Goal: Use online tool/utility: Use online tool/utility

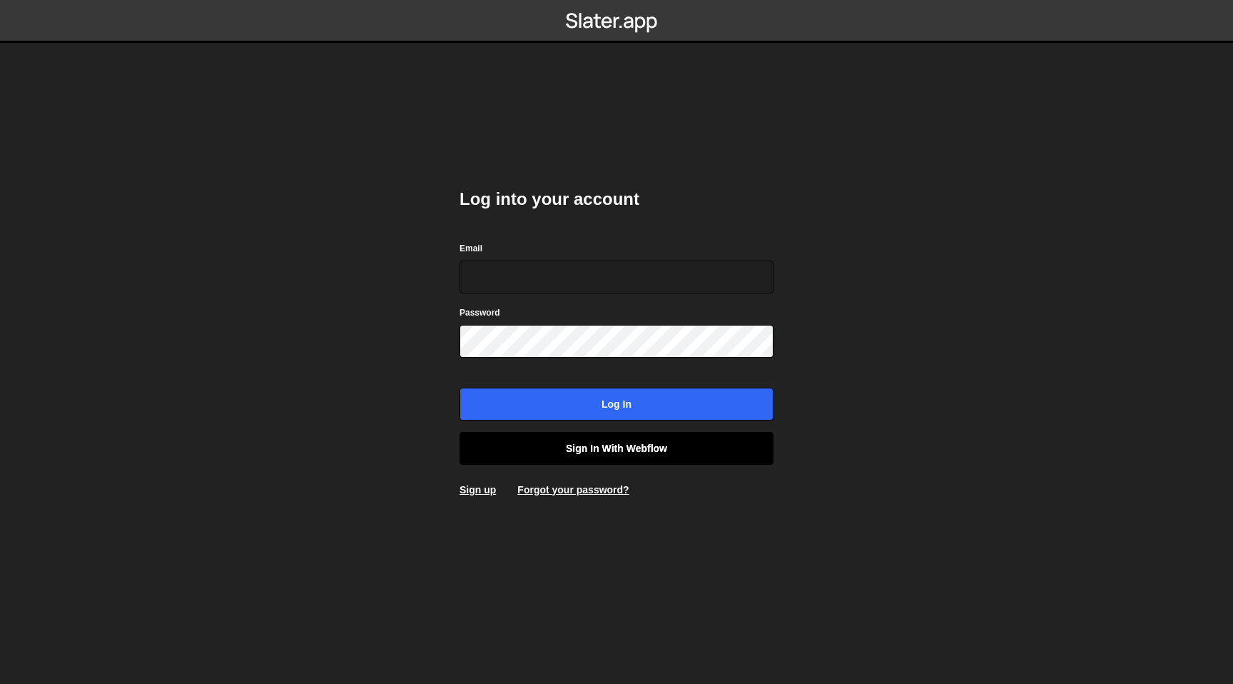
type input "[EMAIL_ADDRESS][DOMAIN_NAME]"
click at [624, 450] on link "Sign in with Webflow" at bounding box center [616, 448] width 314 height 33
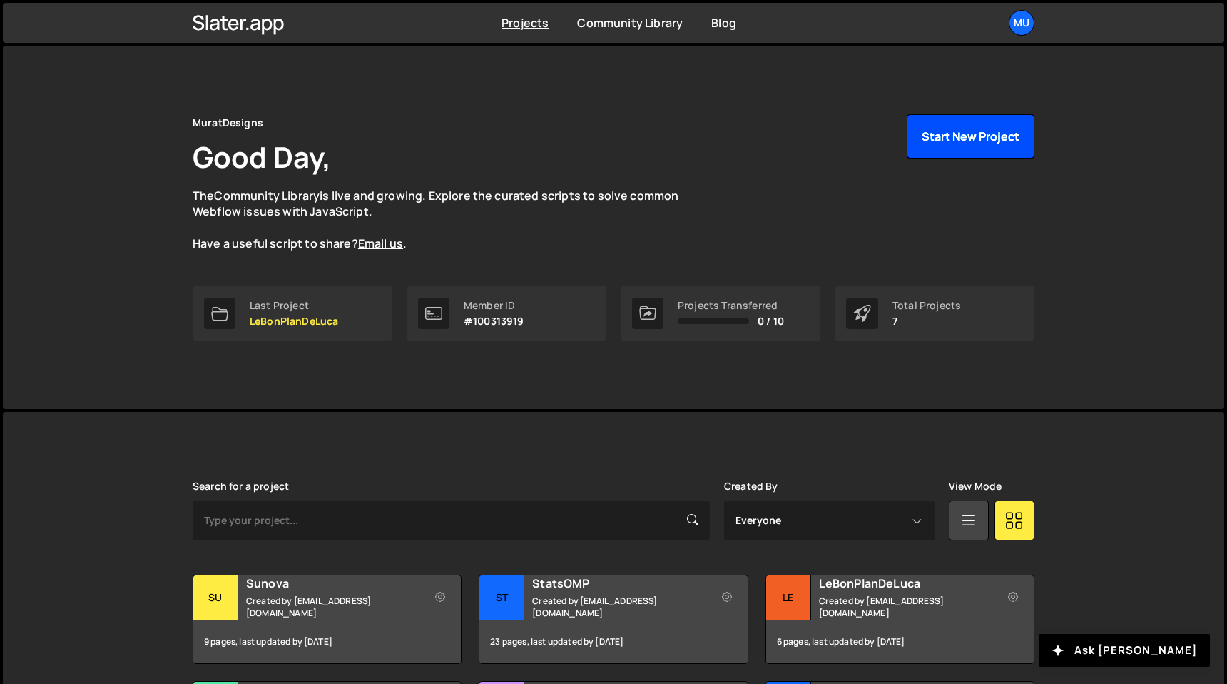
click at [989, 124] on button "Start New Project" at bounding box center [971, 136] width 128 height 44
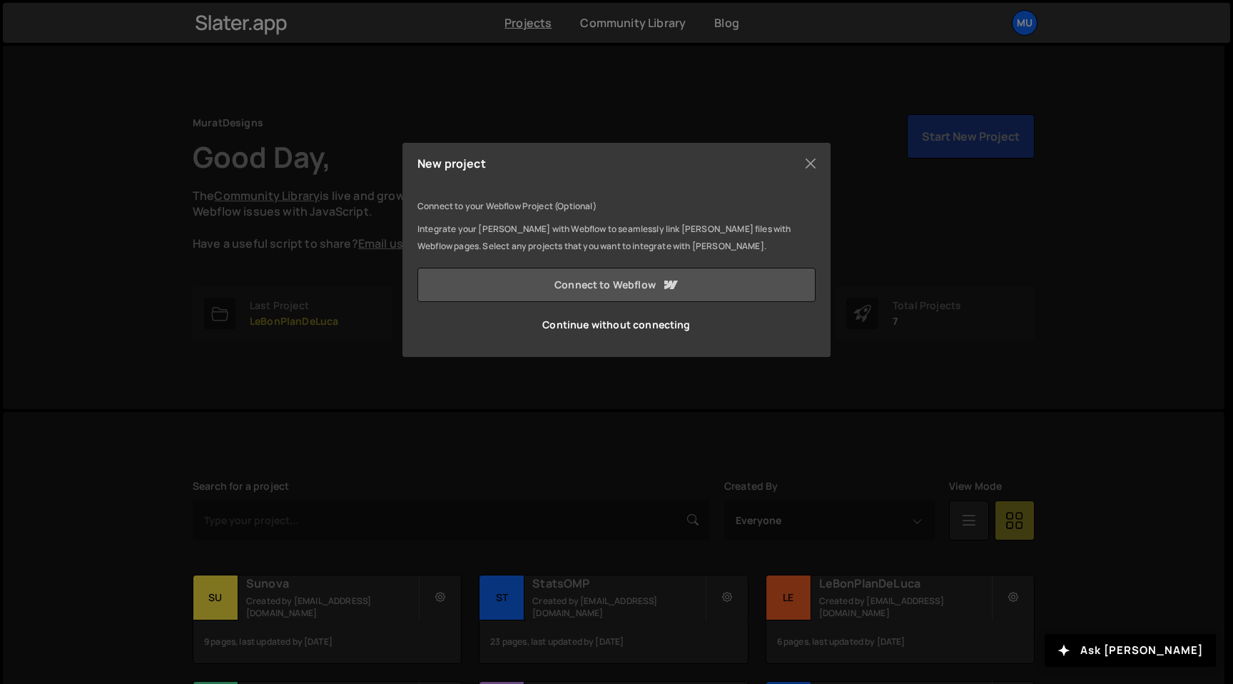
click at [630, 283] on link "Connect to Webflow" at bounding box center [616, 285] width 398 height 34
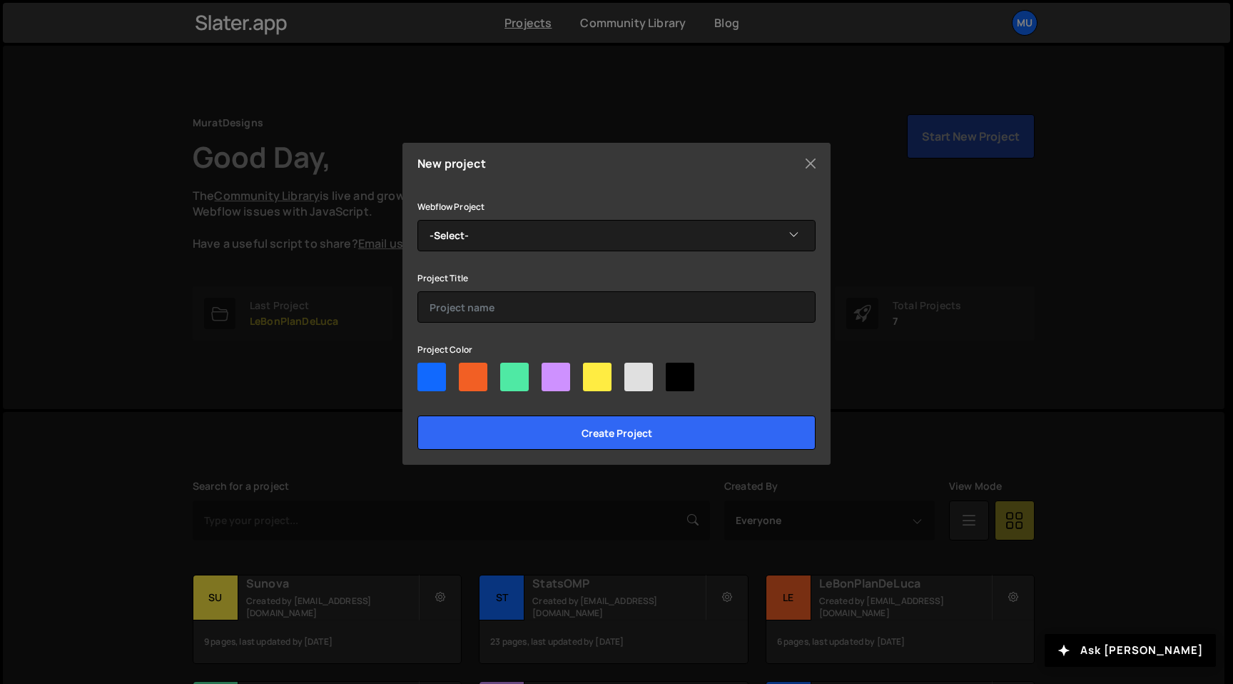
click at [537, 212] on div "Webflow Project -Select- DegeCourtage" at bounding box center [616, 225] width 398 height 54
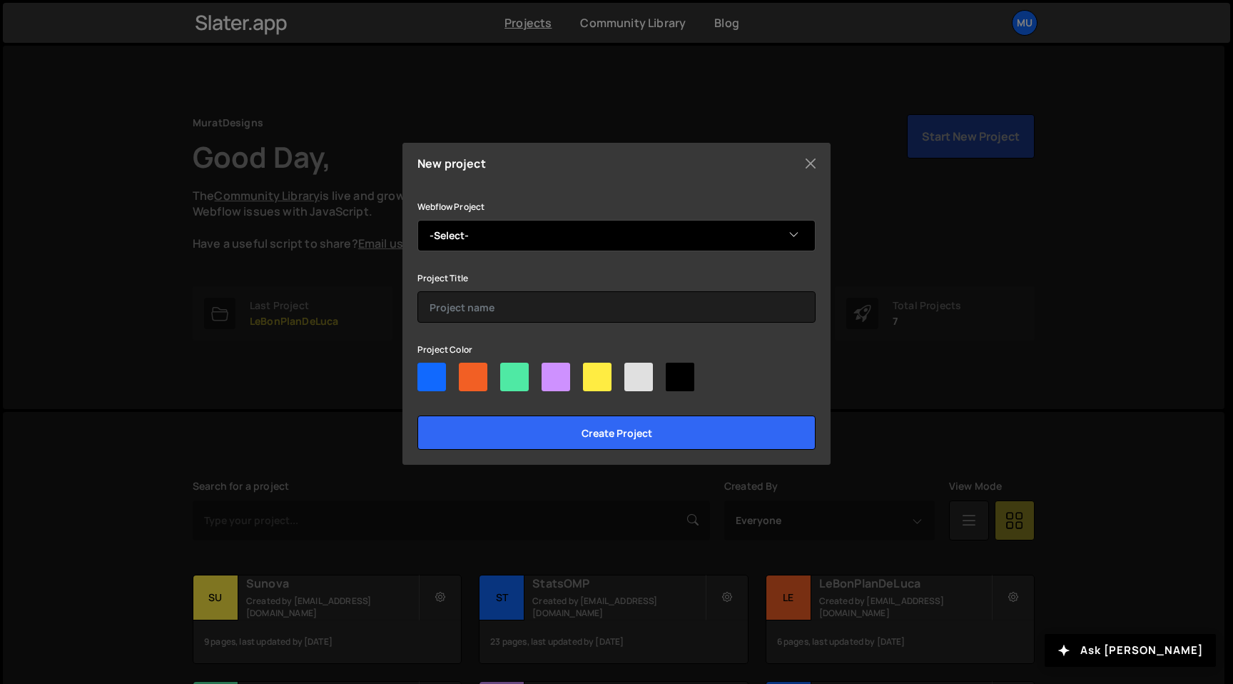
click at [524, 230] on select "-Select- DegeCourtage" at bounding box center [616, 235] width 398 height 31
select select "68af4a61cac98c592d2d11b9"
click at [417, 220] on select "-Select- DegeCourtage" at bounding box center [616, 235] width 398 height 31
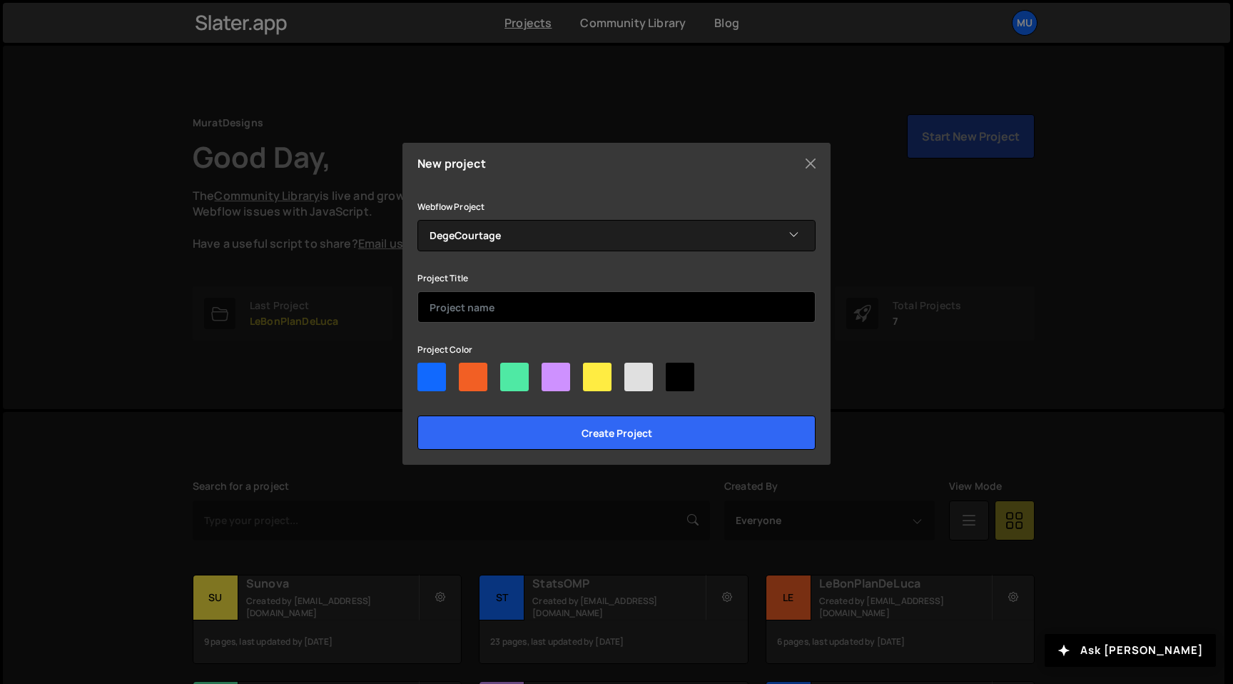
click at [464, 309] on input "text" at bounding box center [616, 306] width 398 height 31
type input "DegeCourtage"
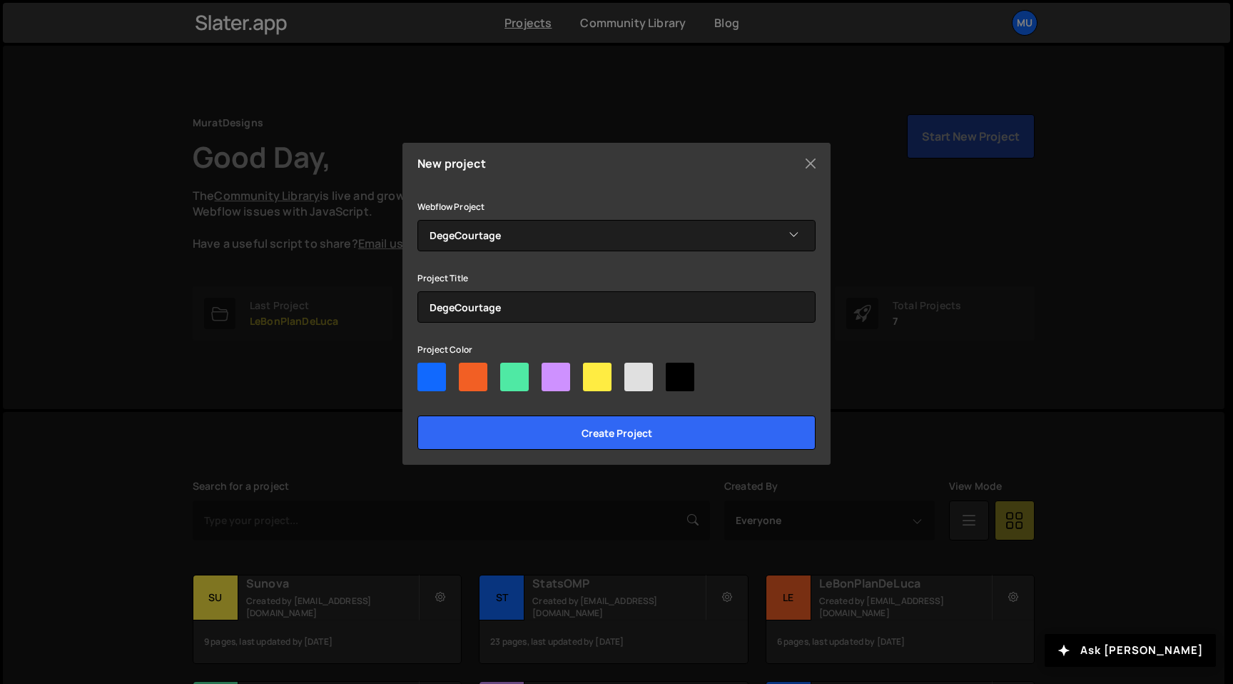
click at [470, 378] on div at bounding box center [473, 376] width 29 height 29
click at [468, 372] on input"] "radio" at bounding box center [463, 366] width 9 height 9
radio input"] "true"
click at [629, 377] on div at bounding box center [638, 376] width 29 height 29
click at [629, 372] on input"] "radio" at bounding box center [628, 366] width 9 height 9
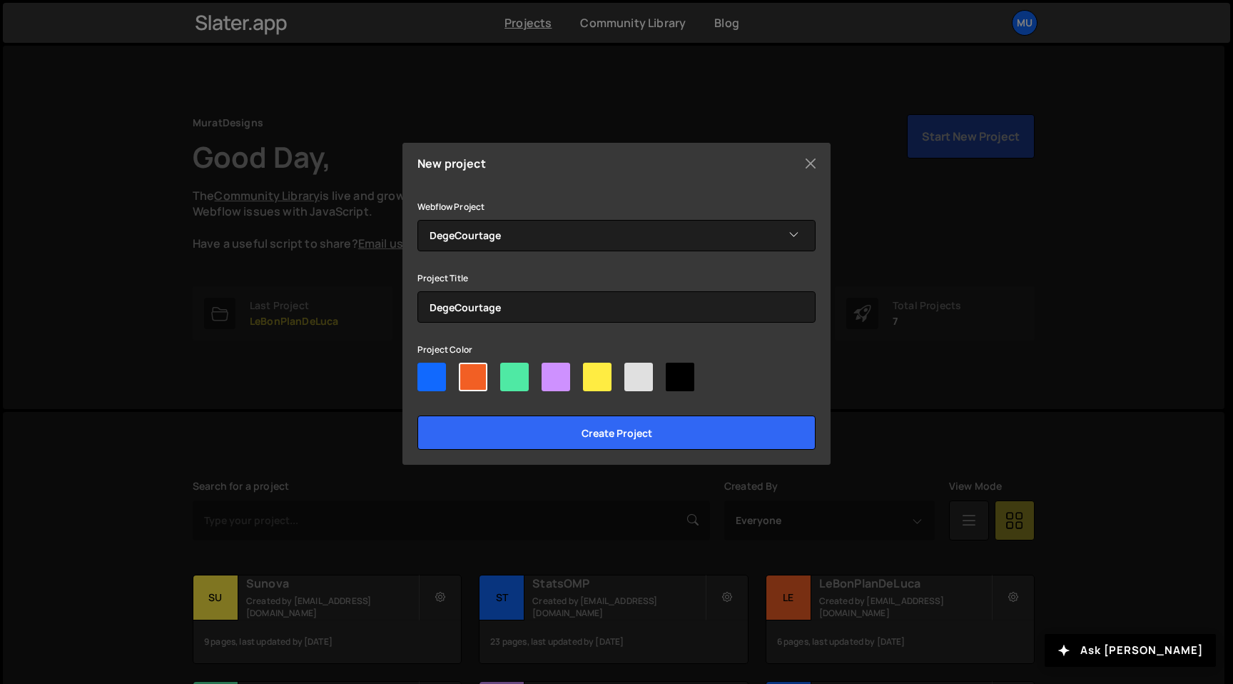
radio input"] "true"
click at [649, 367] on div at bounding box center [638, 376] width 29 height 29
click at [634, 367] on input"] "radio" at bounding box center [628, 366] width 9 height 9
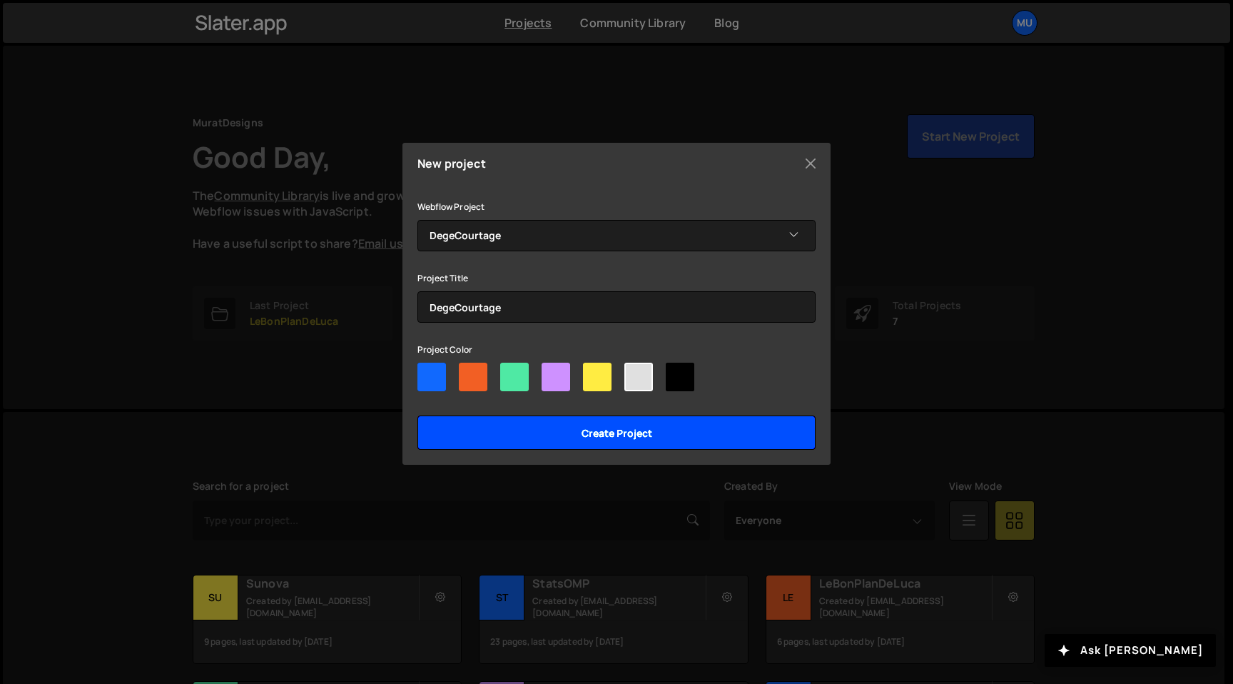
click at [615, 426] on input "Create project" at bounding box center [616, 432] width 398 height 34
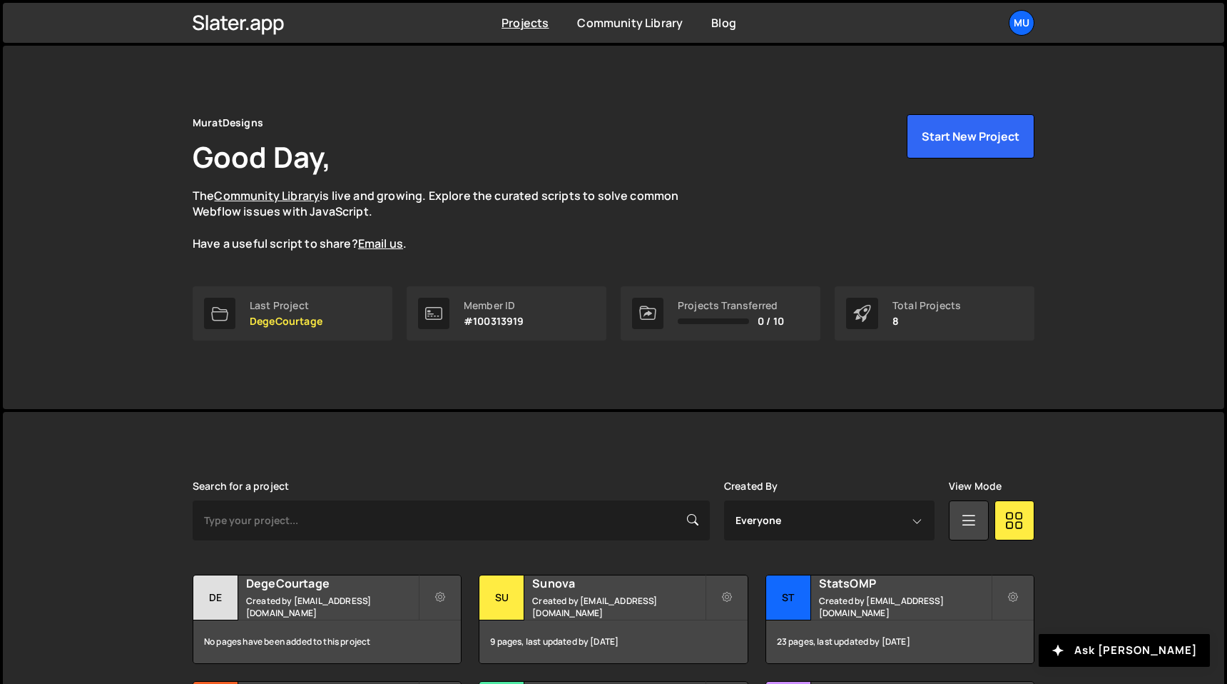
scroll to position [263, 0]
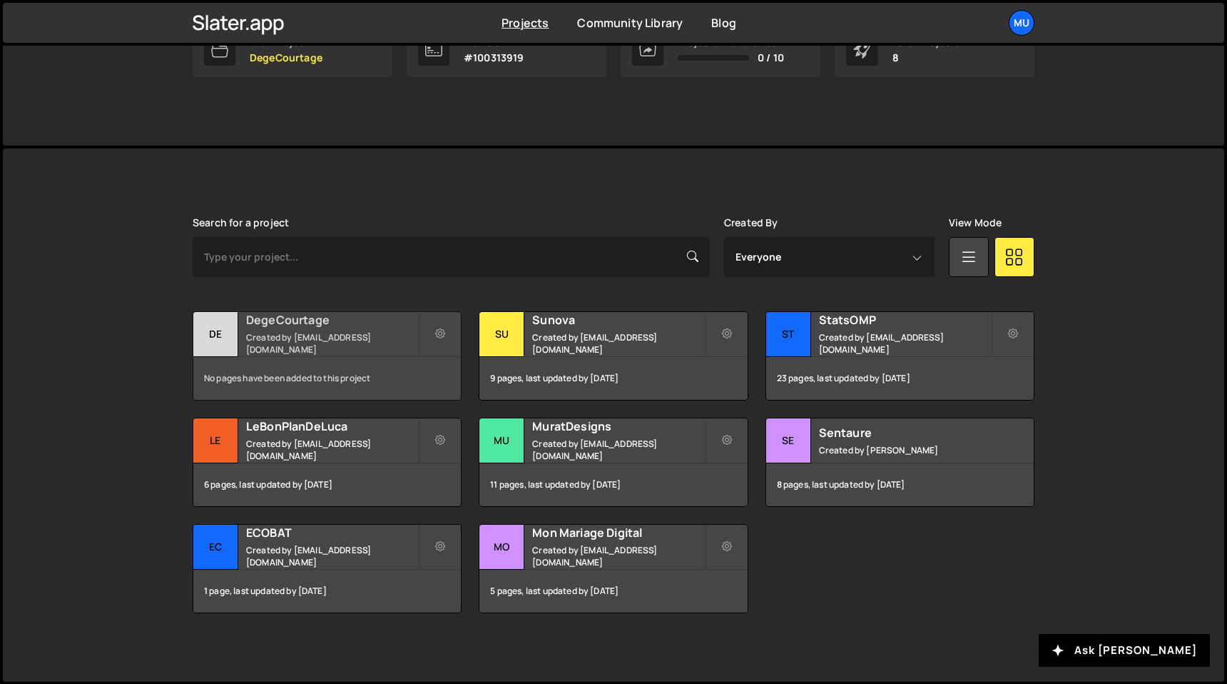
click at [330, 342] on small "Created by muratdesigns1@gmail.com" at bounding box center [332, 343] width 172 height 24
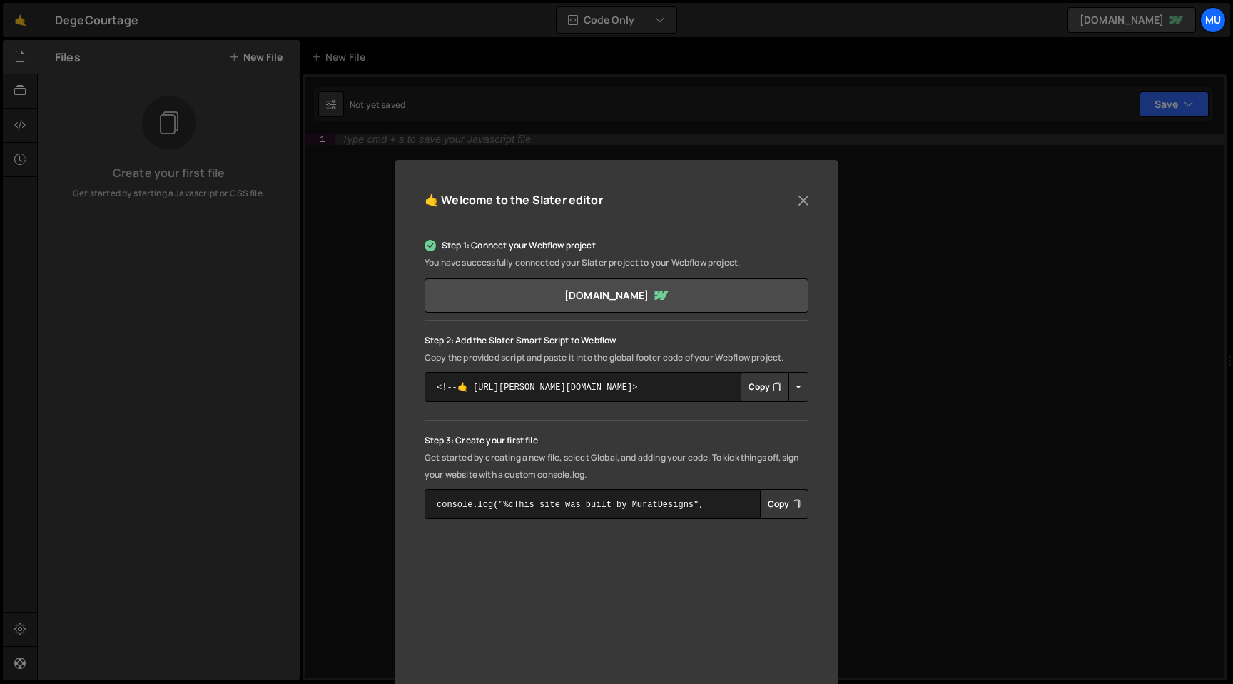
click at [756, 388] on button "Copy" at bounding box center [765, 387] width 49 height 30
click at [799, 199] on button "Close" at bounding box center [803, 200] width 21 height 21
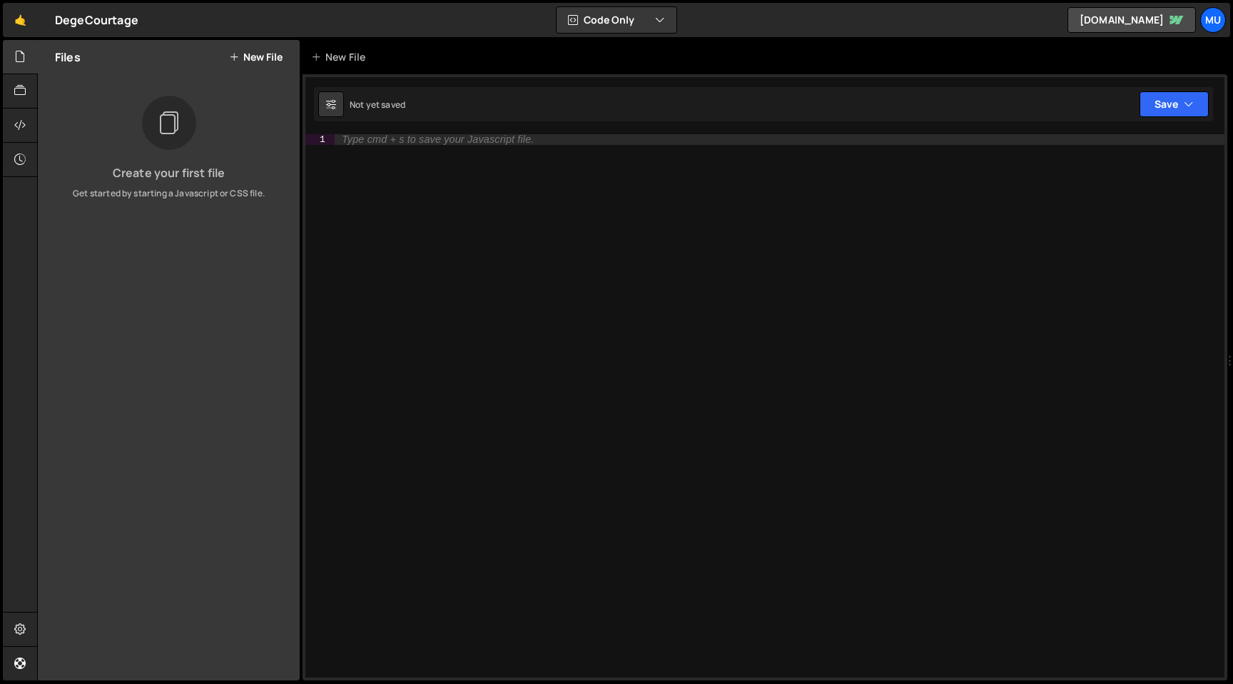
click at [246, 57] on button "New File" at bounding box center [256, 56] width 54 height 11
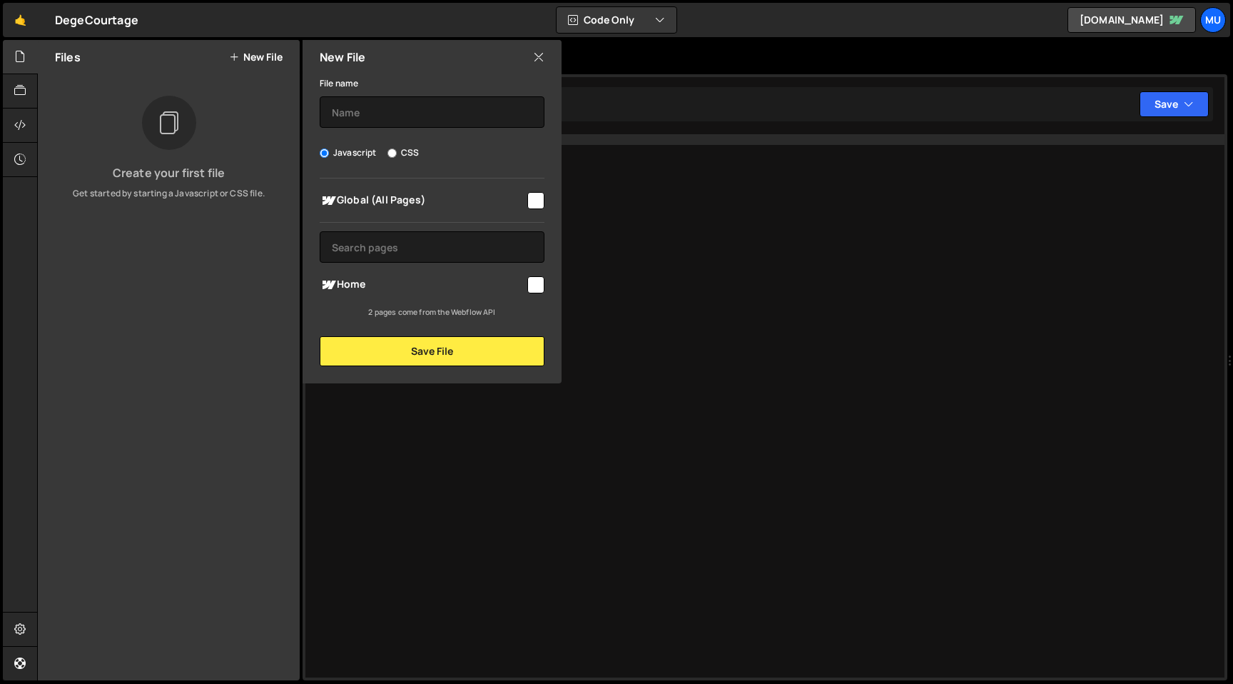
click at [392, 194] on span "Global (All Pages)" at bounding box center [422, 200] width 205 height 17
checkbox input "true"
click at [390, 113] on input "text" at bounding box center [432, 111] width 225 height 31
type input "Smooth Scroll"
click at [499, 355] on button "Save File" at bounding box center [432, 351] width 225 height 30
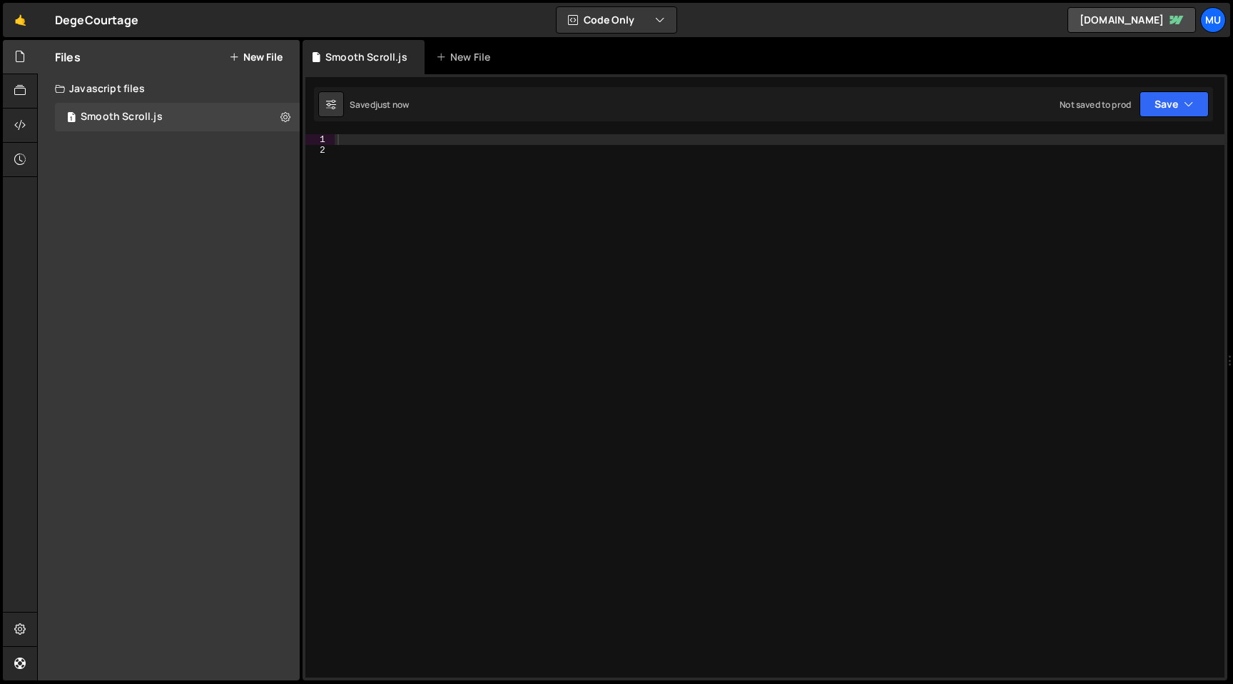
click at [472, 166] on div at bounding box center [780, 416] width 890 height 564
paste textarea "</script>"
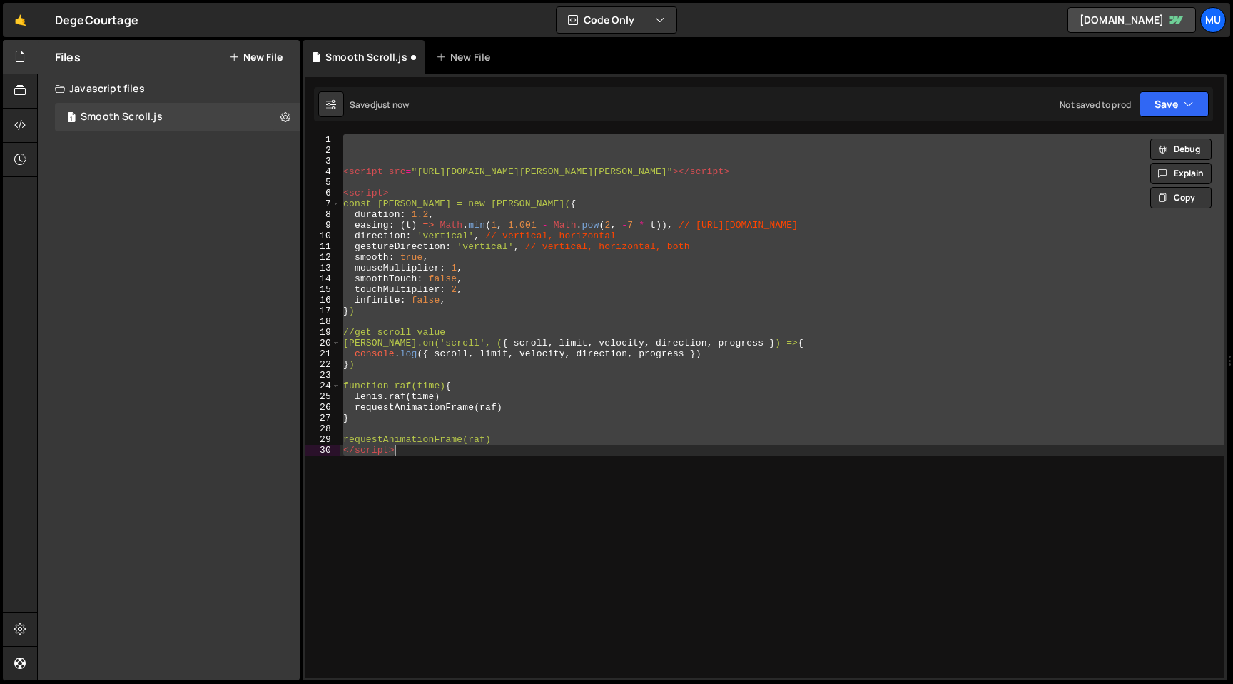
paste textarea
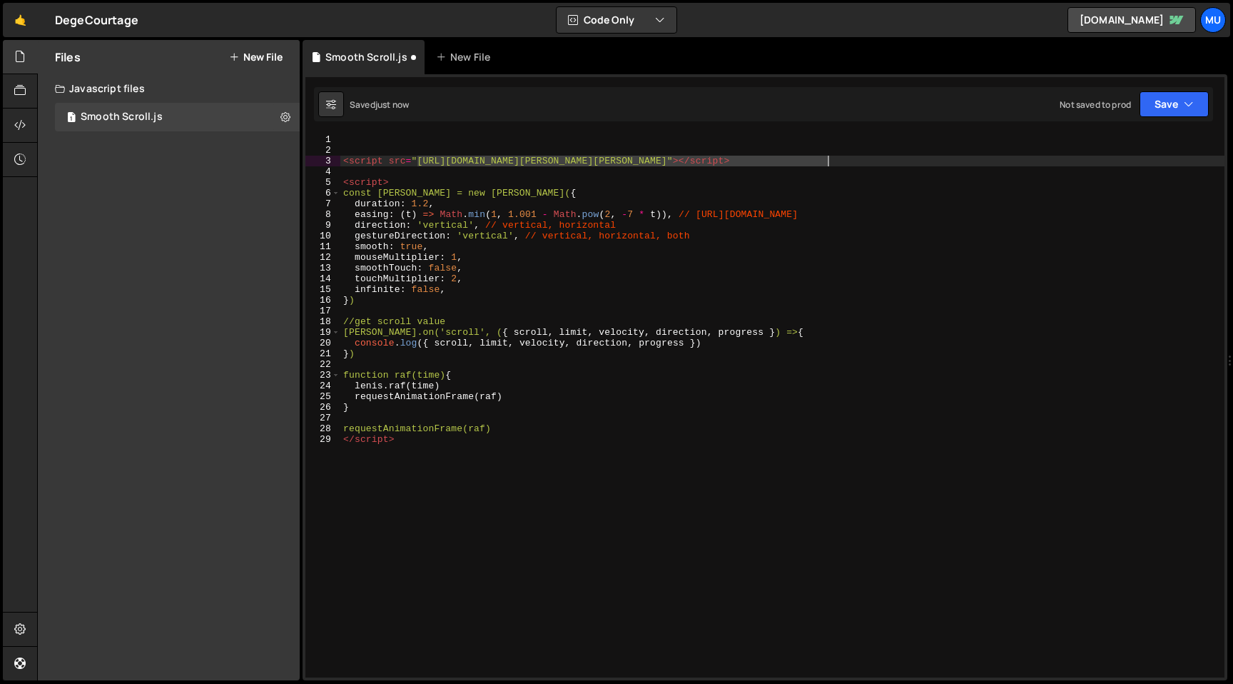
drag, startPoint x: 419, startPoint y: 163, endPoint x: 821, endPoint y: 161, distance: 401.7
click at [826, 161] on div "< script src = "https://cdn.jsdelivr.net/gh/studio-freight/lenis@0.2.28/bundled…" at bounding box center [782, 416] width 884 height 564
type textarea "<script src=""></script>"
click at [285, 116] on icon at bounding box center [285, 117] width 10 height 14
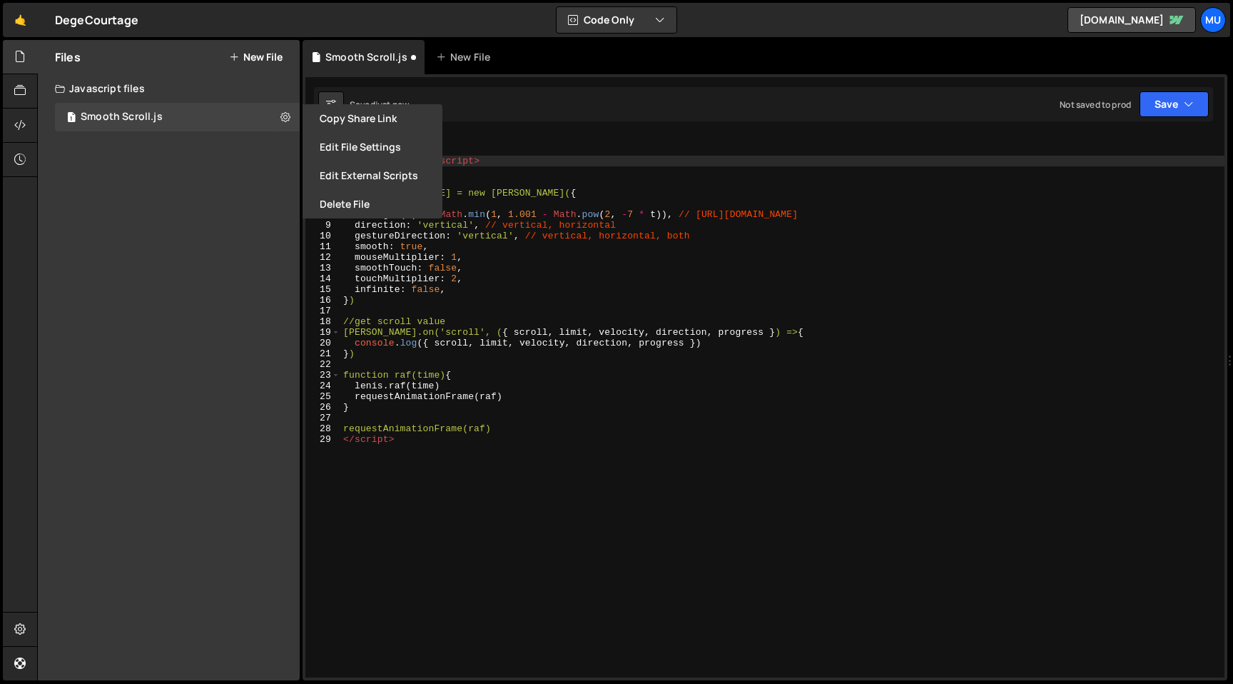
click at [362, 174] on button "Edit External Scripts" at bounding box center [373, 175] width 140 height 29
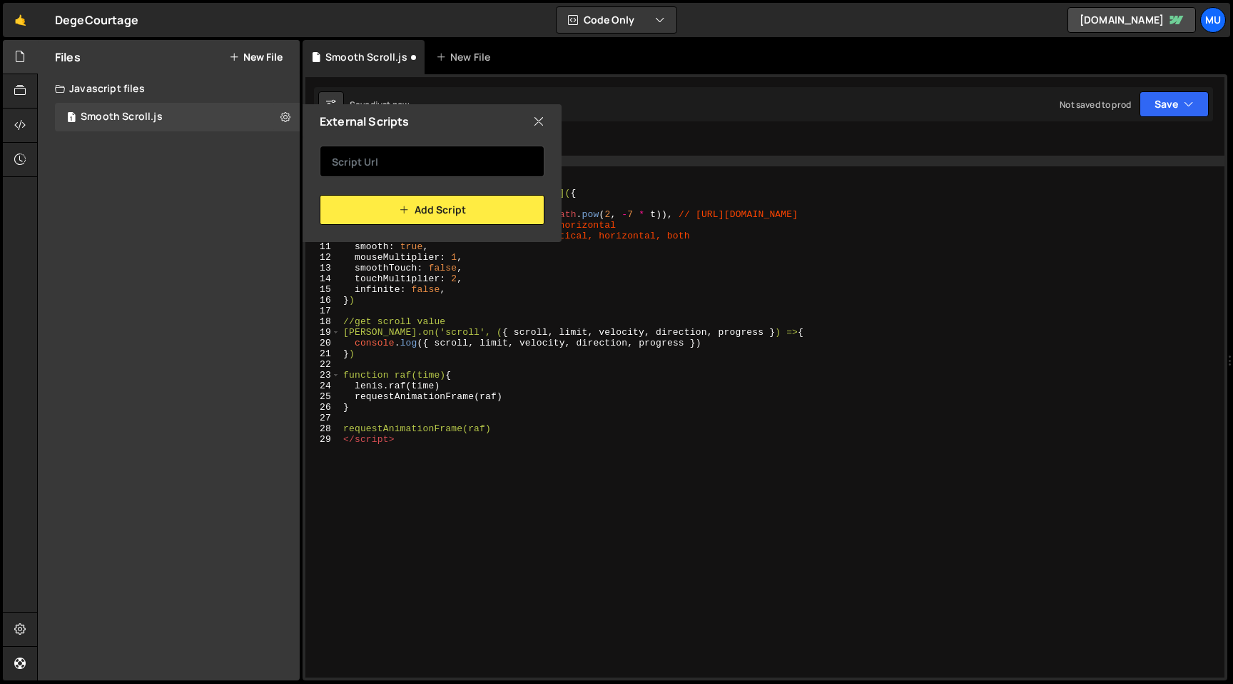
click at [450, 170] on input "text" at bounding box center [432, 161] width 225 height 31
paste input "https://cdn.jsdelivr.net/gh/studio-freight/lenis@0.2.28/bundled/lenis.js"
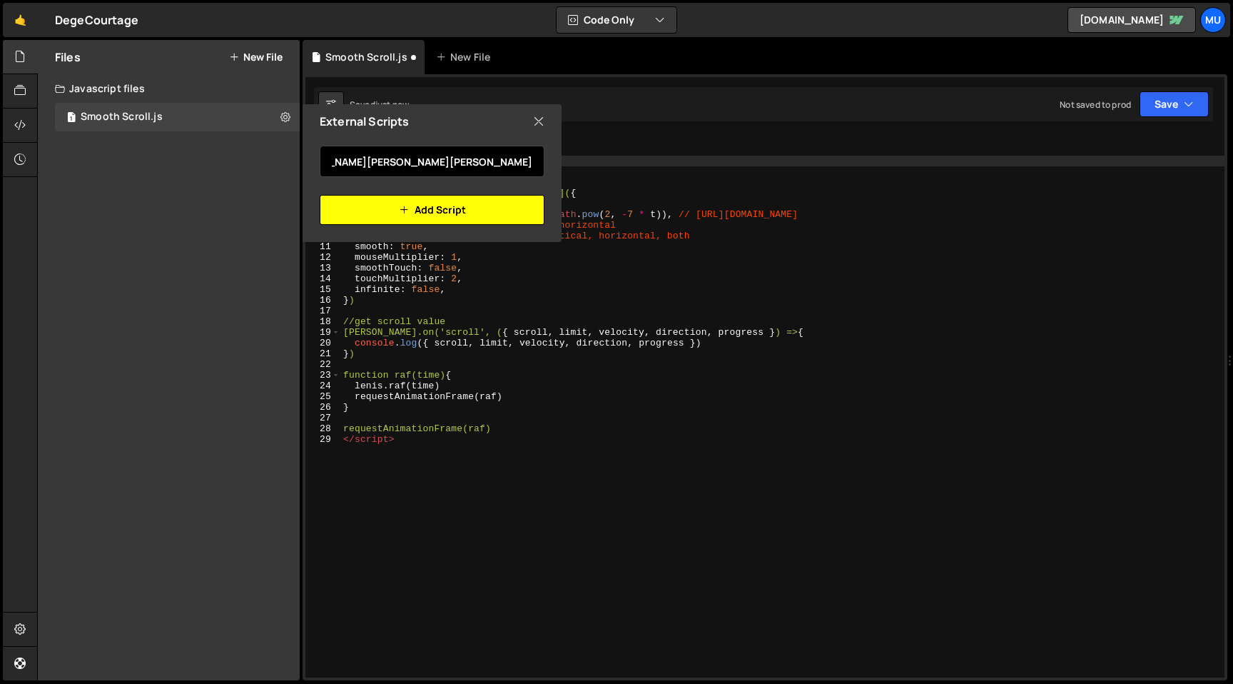
type input "https://cdn.jsdelivr.net/gh/studio-freight/lenis@0.2.28/bundled/lenis.js"
click at [449, 205] on button "Add Script" at bounding box center [432, 210] width 225 height 30
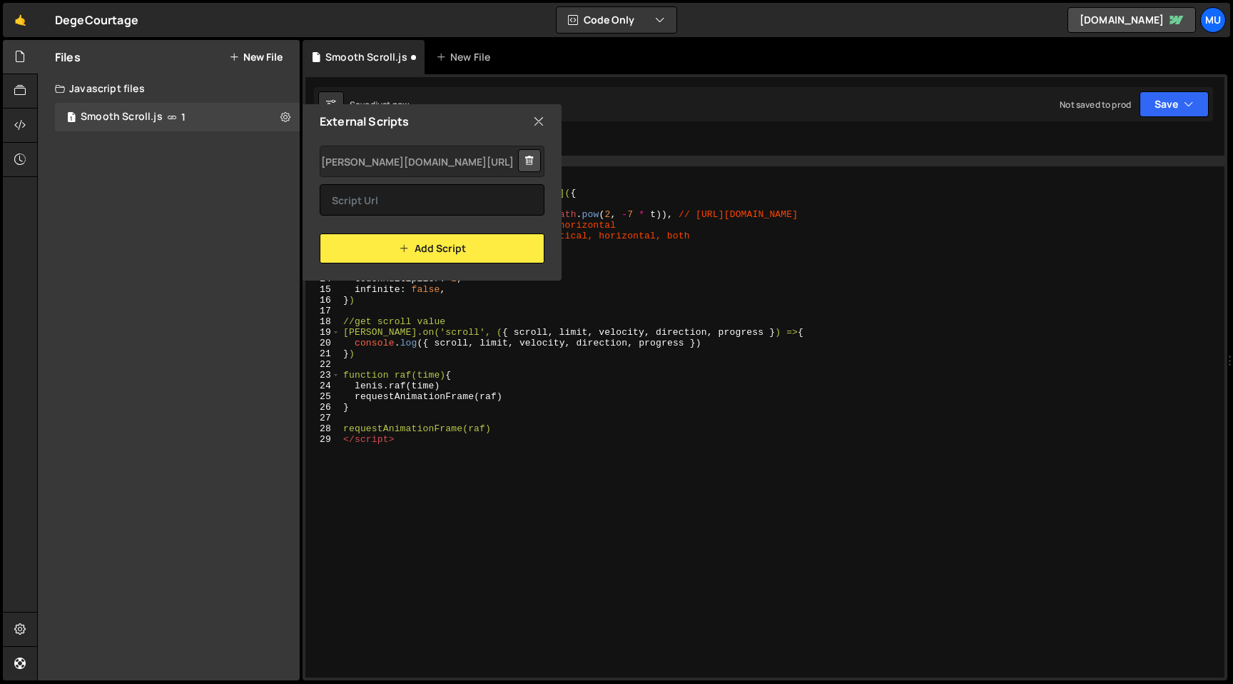
click at [542, 123] on icon at bounding box center [538, 121] width 11 height 16
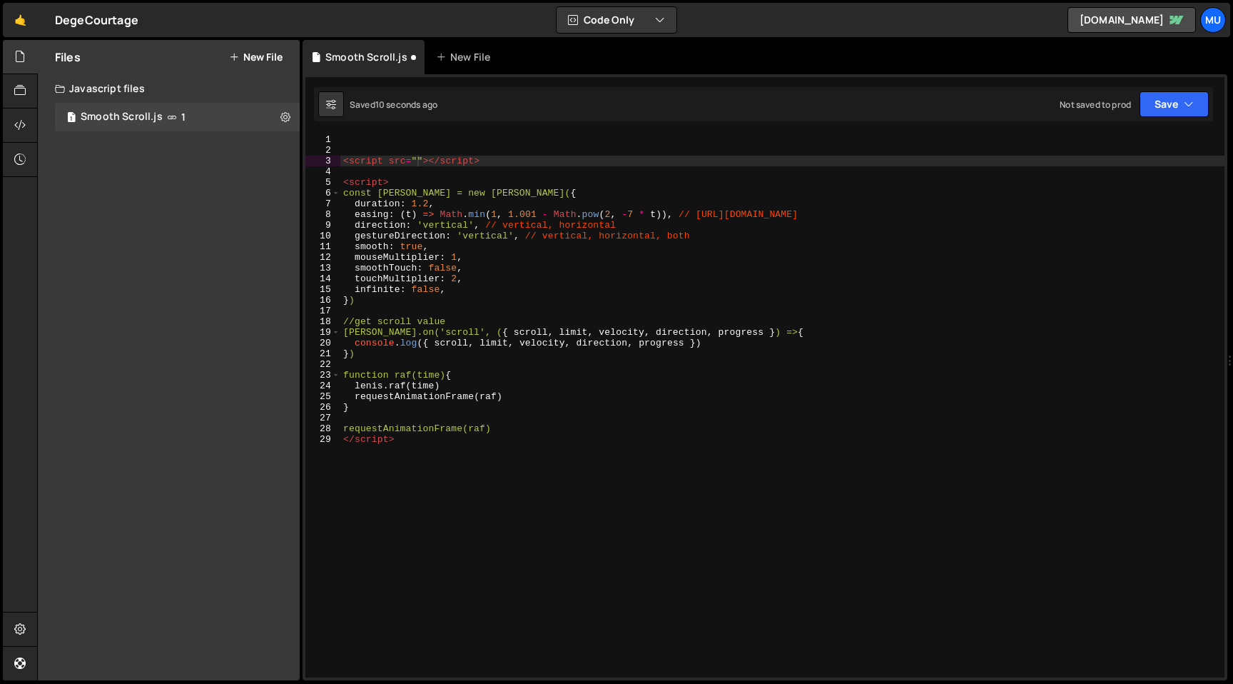
click at [552, 171] on div "< script src = "" > </ script > < script > const lenis = new Lenis( { duration …" at bounding box center [782, 416] width 884 height 564
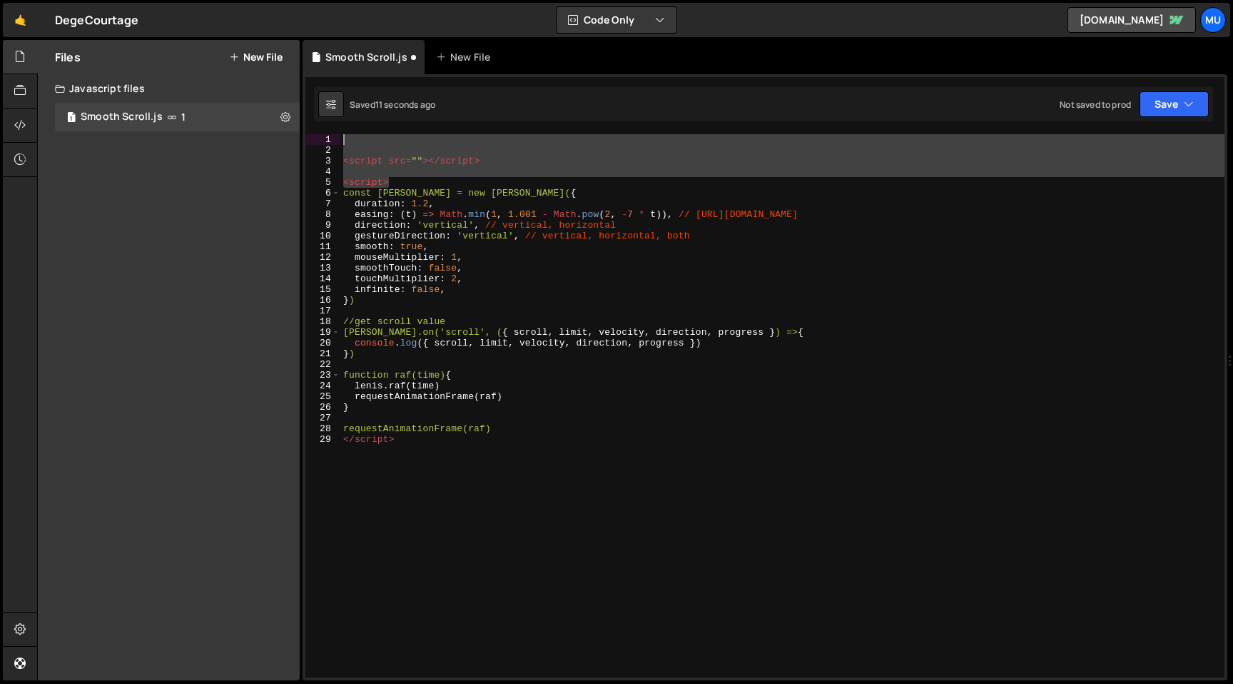
drag, startPoint x: 398, startPoint y: 185, endPoint x: 345, endPoint y: 119, distance: 84.7
click at [345, 119] on div "Debug Explain Copy Smooth Scroll.js New File Saved 11 seconds ago Not saved to …" at bounding box center [765, 360] width 925 height 641
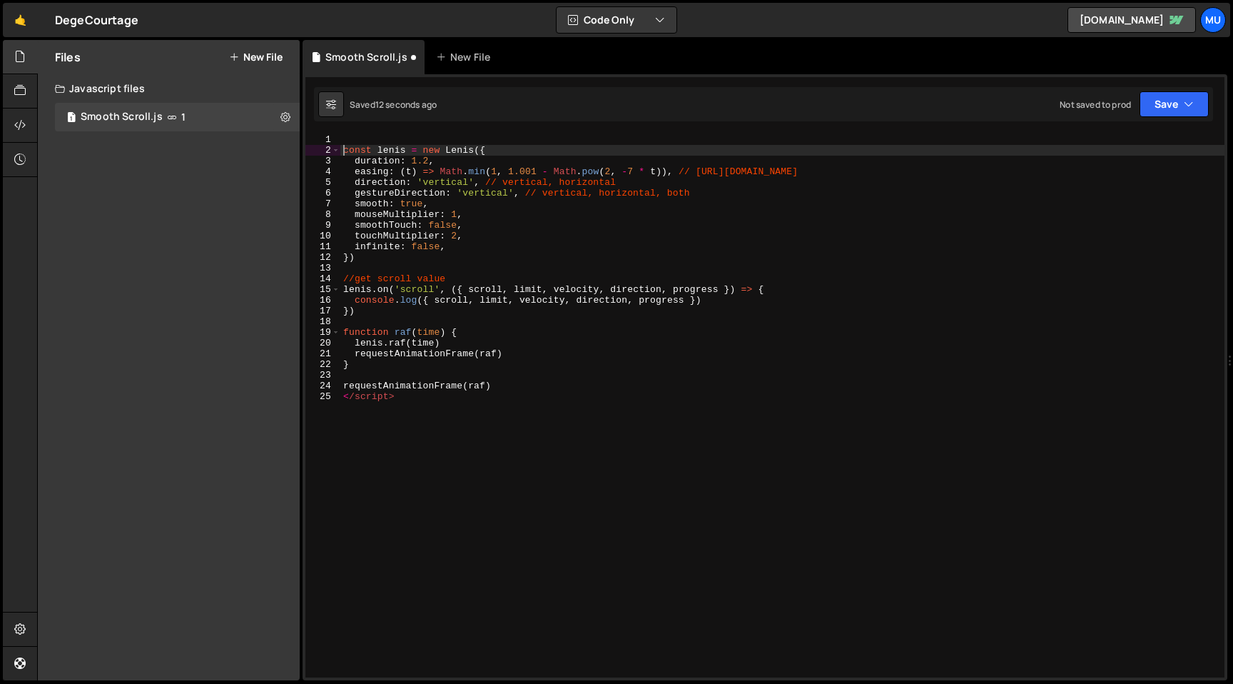
click at [345, 147] on div "const lenis = new Lenis ({ duration : 1.2 , easing : ( t ) => Math . min ( 1 , …" at bounding box center [782, 416] width 884 height 564
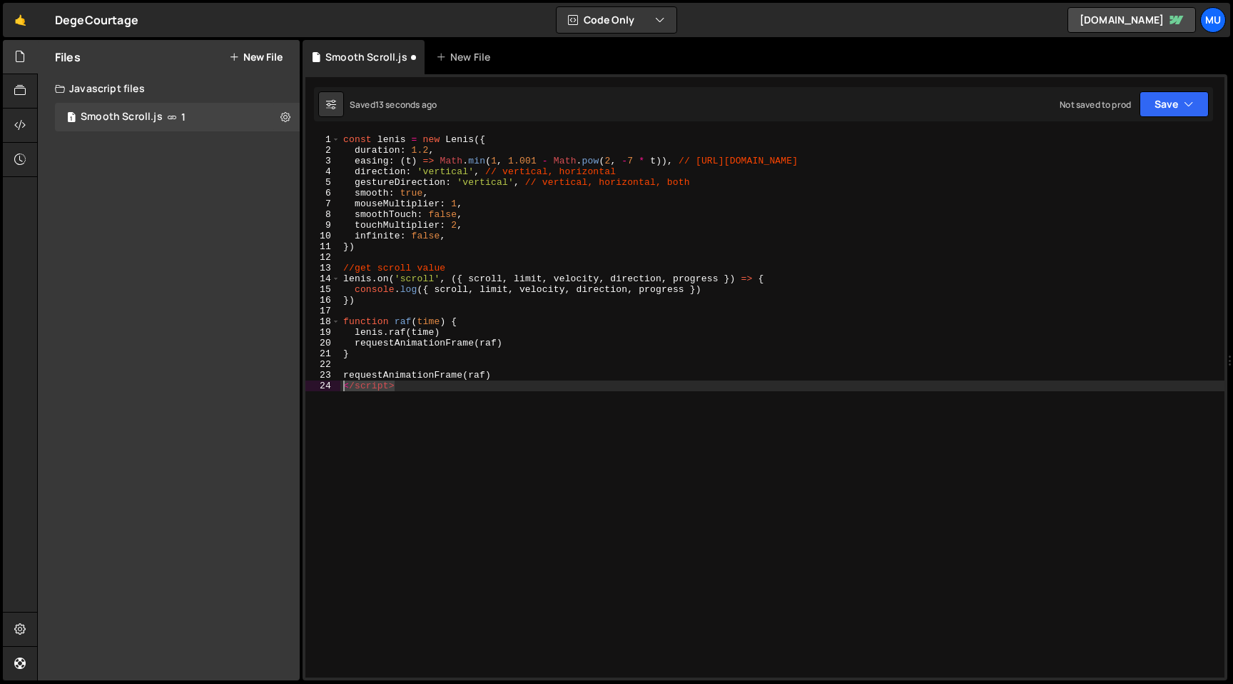
drag, startPoint x: 383, startPoint y: 385, endPoint x: 337, endPoint y: 381, distance: 45.8
click at [337, 381] on div "const lenis = new Lenis({ 1 2 3 4 5 6 7 8 9 10 11 12 13 14 15 16 17 18 19 20 21…" at bounding box center [764, 405] width 919 height 543
type textarea "</script>"
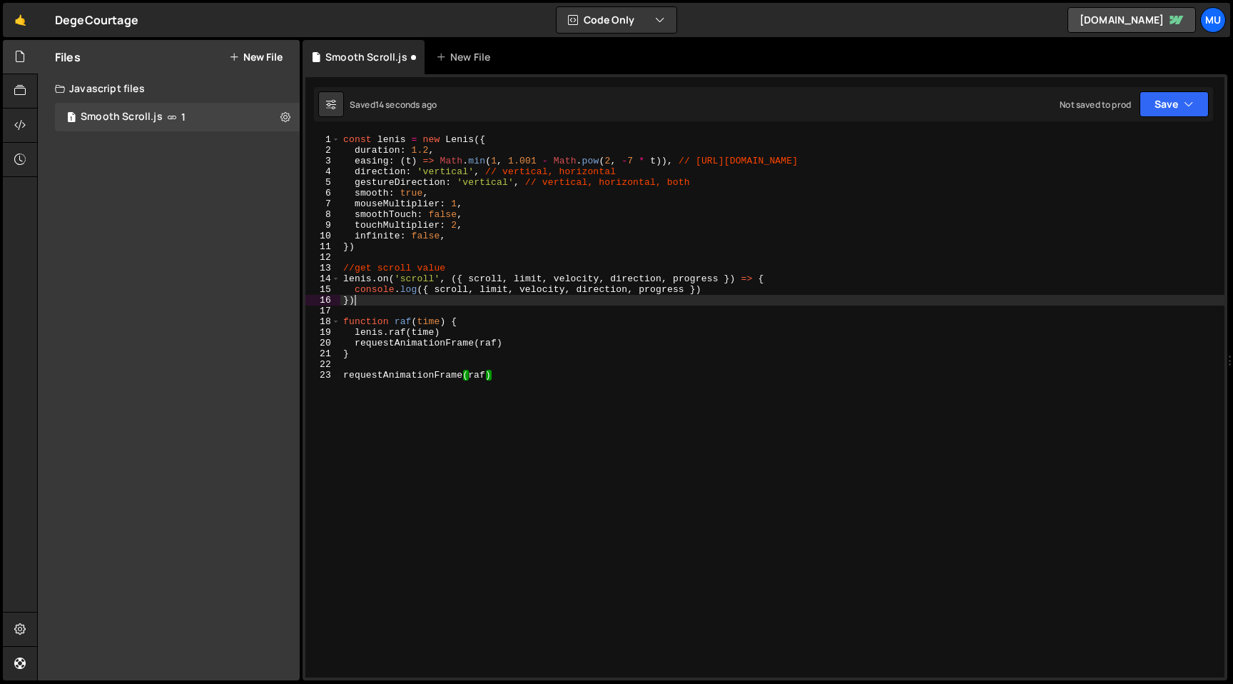
click at [938, 295] on div "const lenis = new Lenis ({ duration : 1.2 , easing : ( t ) => Math . min ( 1 , …" at bounding box center [782, 416] width 884 height 564
click at [1167, 107] on button "Save" at bounding box center [1173, 104] width 69 height 26
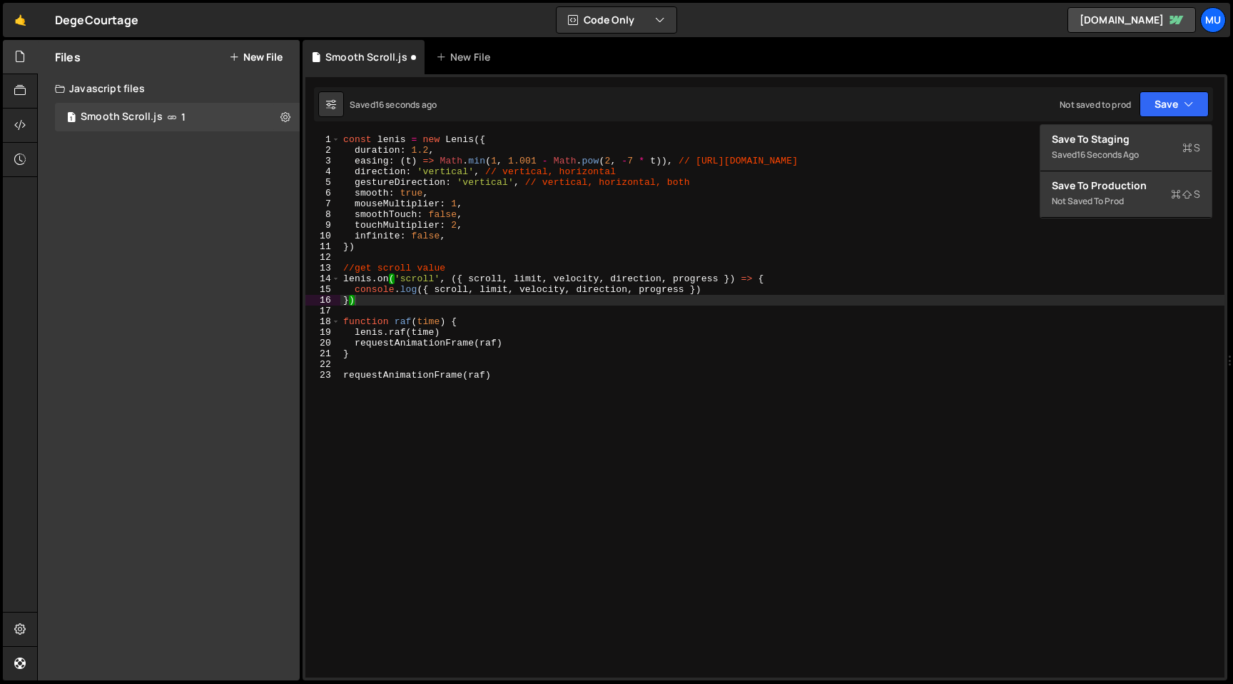
click at [997, 274] on div "const lenis = new Lenis ({ duration : 1.2 , easing : ( t ) => Math . min ( 1 , …" at bounding box center [782, 416] width 884 height 564
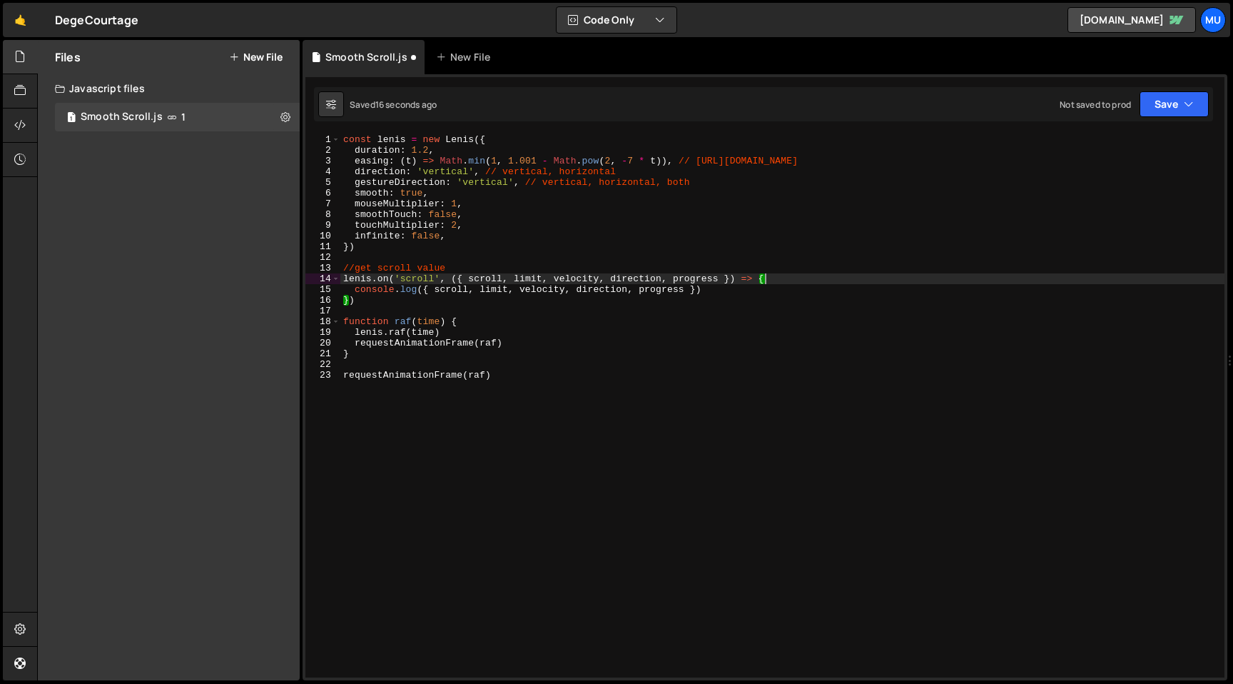
type textarea "//get scroll value"
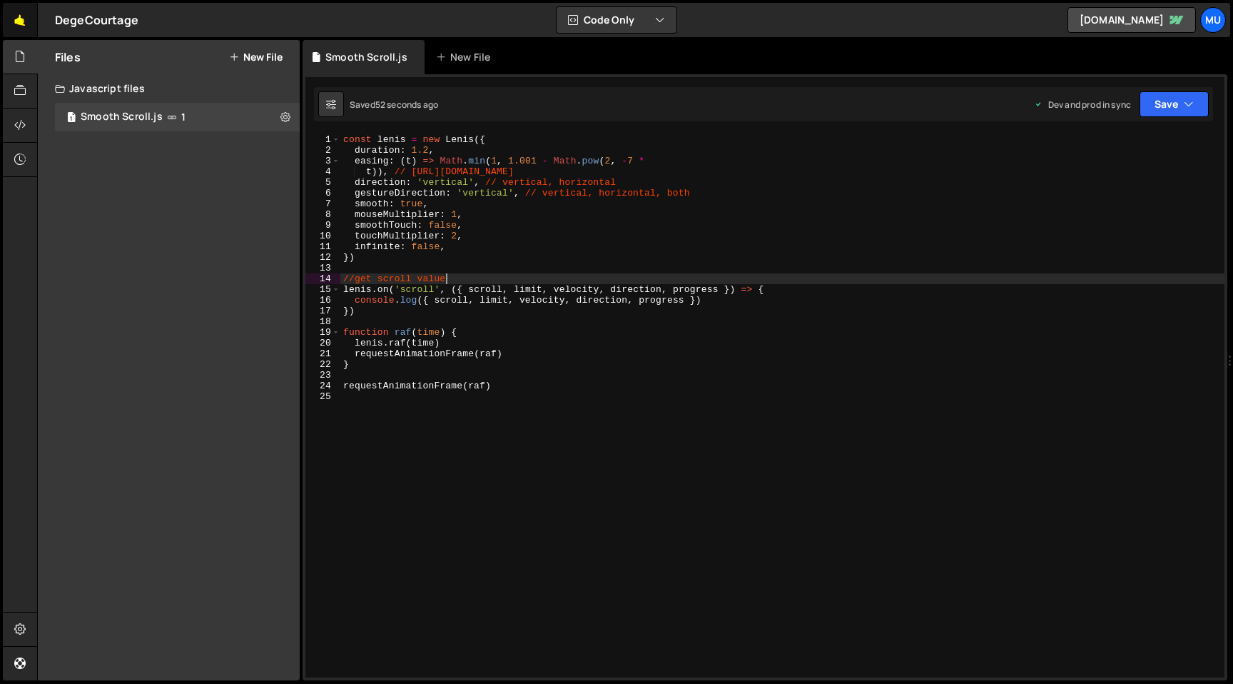
click at [25, 22] on link "🤙" at bounding box center [20, 20] width 35 height 34
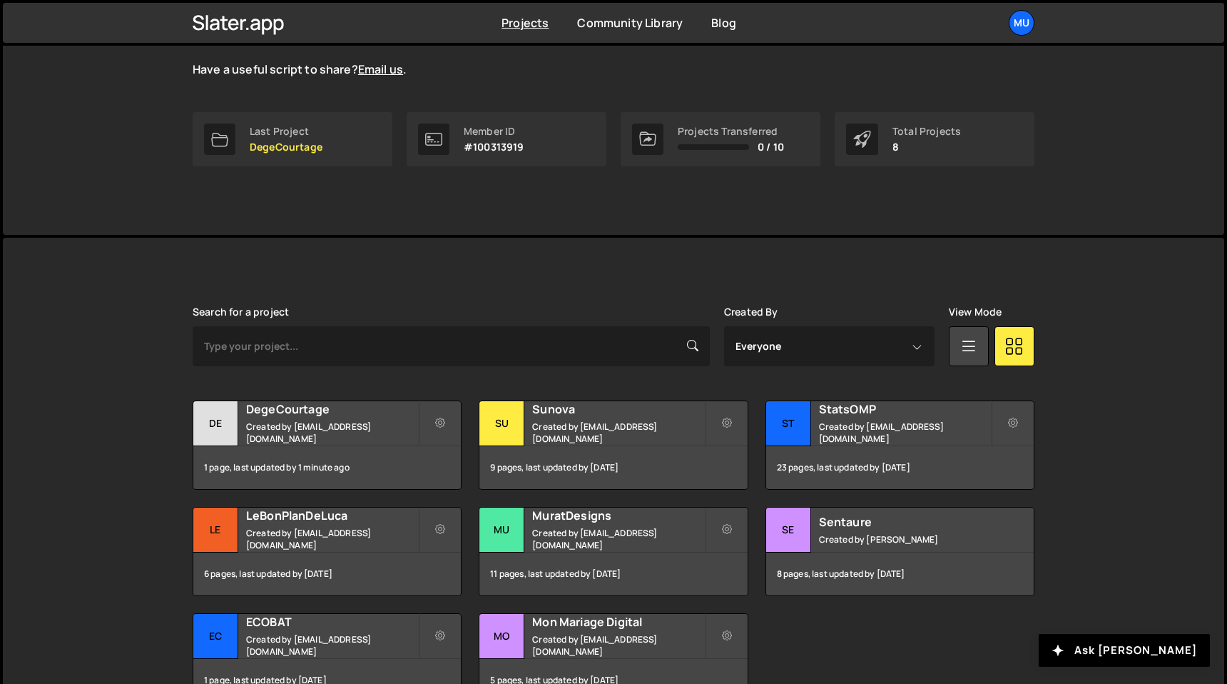
scroll to position [263, 0]
